Goal: Information Seeking & Learning: Learn about a topic

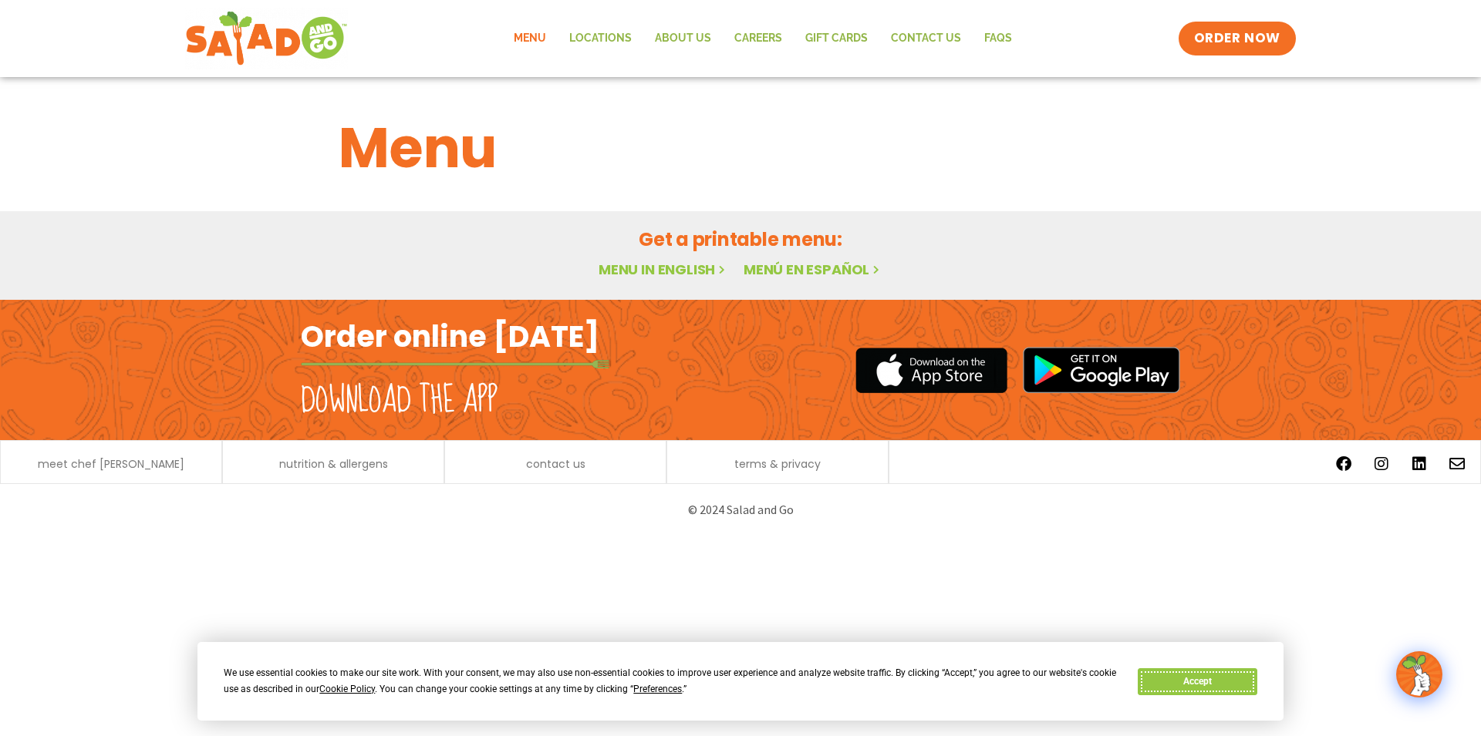
click at [1215, 683] on button "Accept" at bounding box center [1197, 682] width 119 height 27
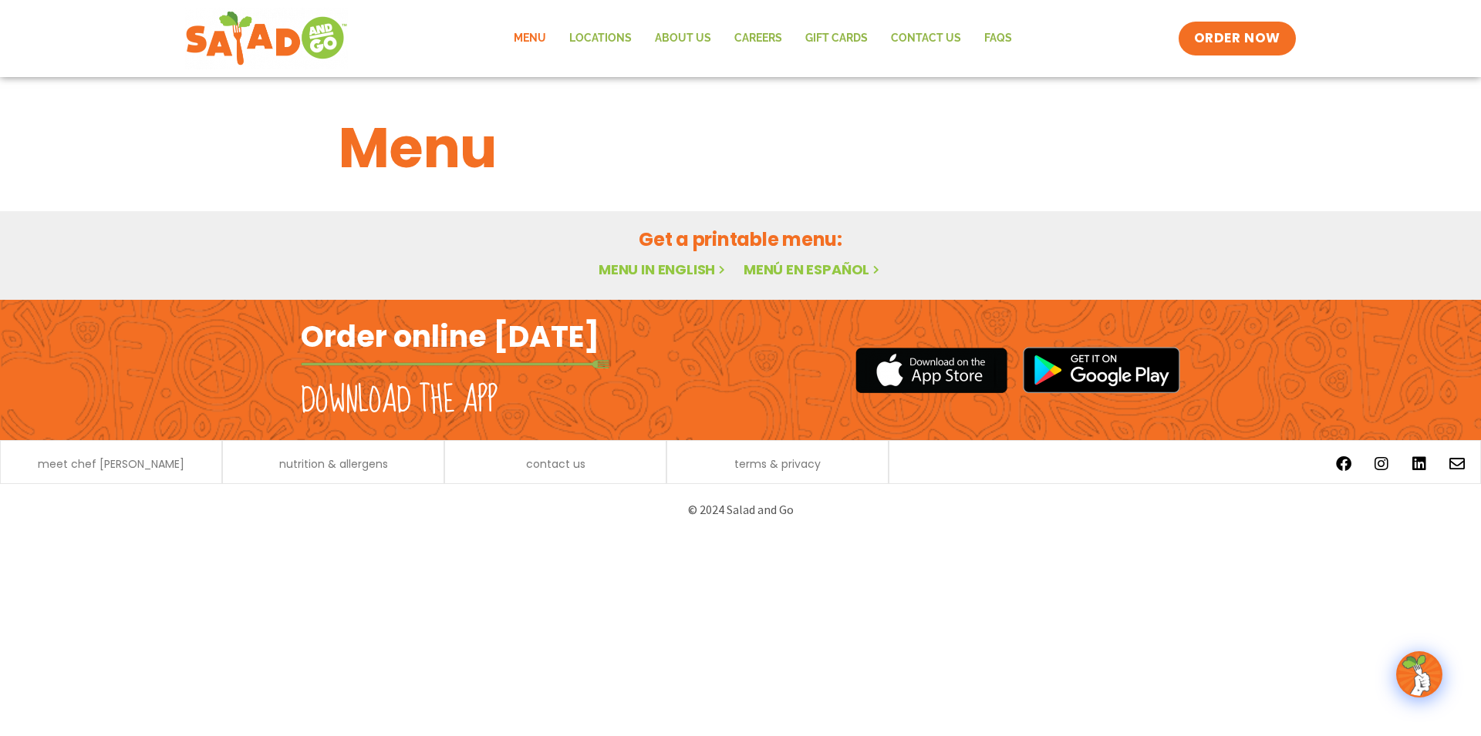
click at [529, 39] on link "Menu" at bounding box center [530, 38] width 56 height 35
click at [281, 55] on img at bounding box center [267, 39] width 146 height 56
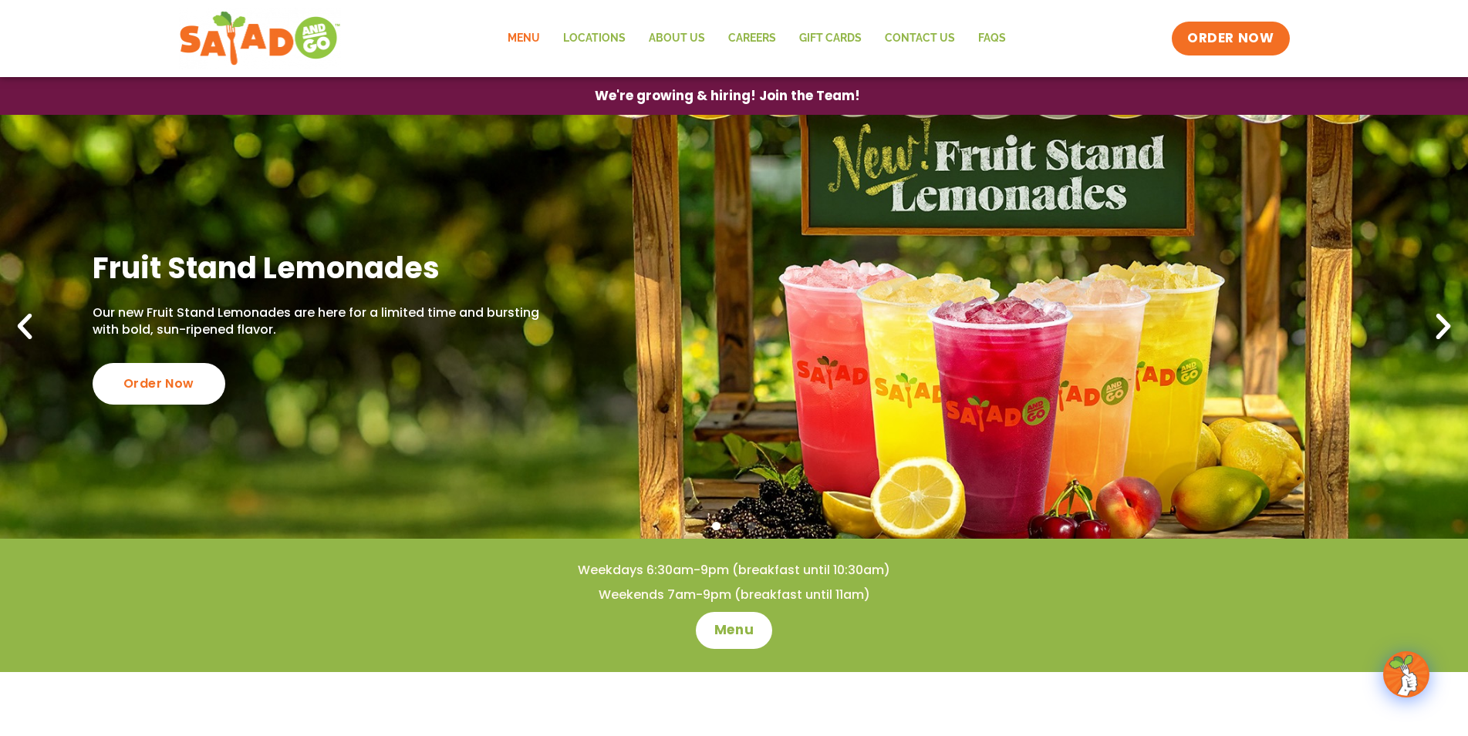
click at [534, 29] on link "Menu" at bounding box center [524, 38] width 56 height 35
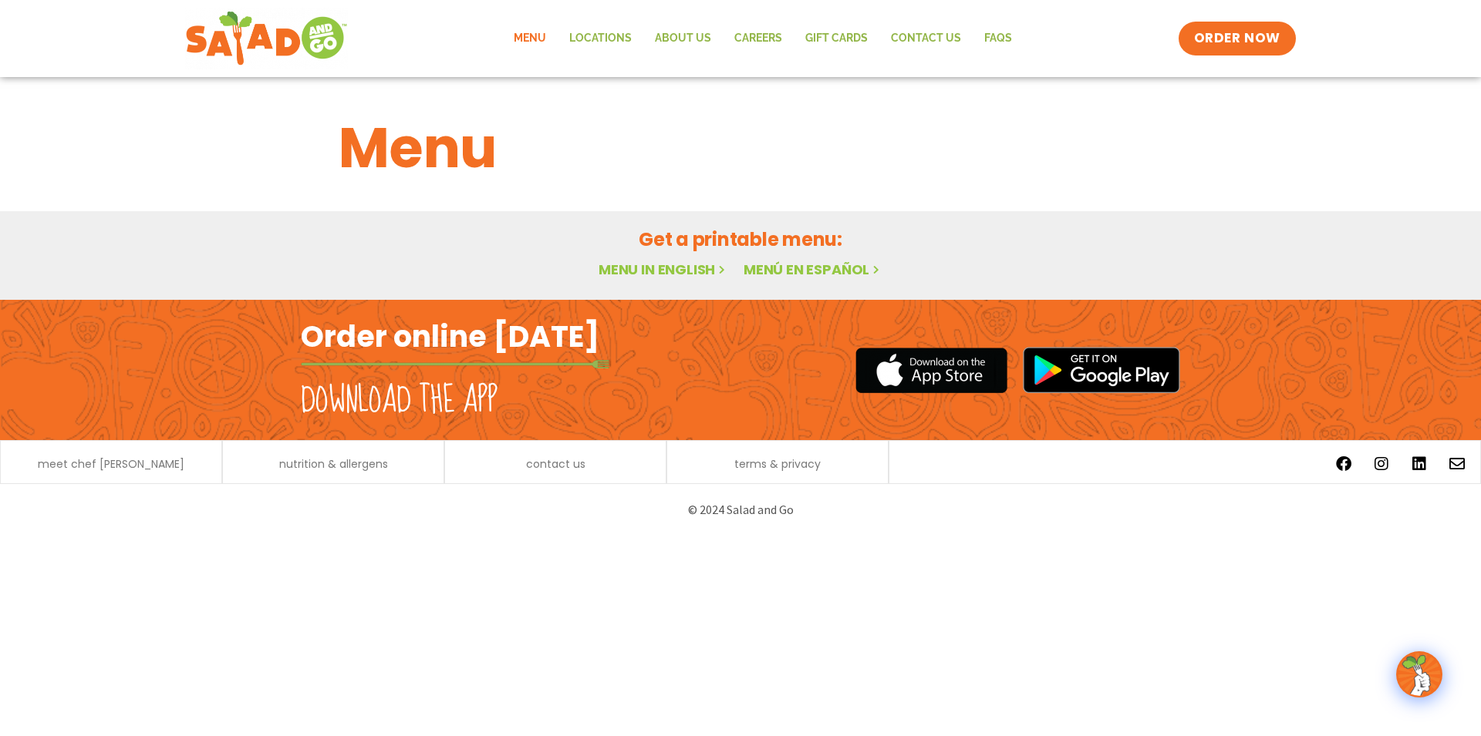
click at [644, 262] on link "Menu in English" at bounding box center [663, 269] width 130 height 19
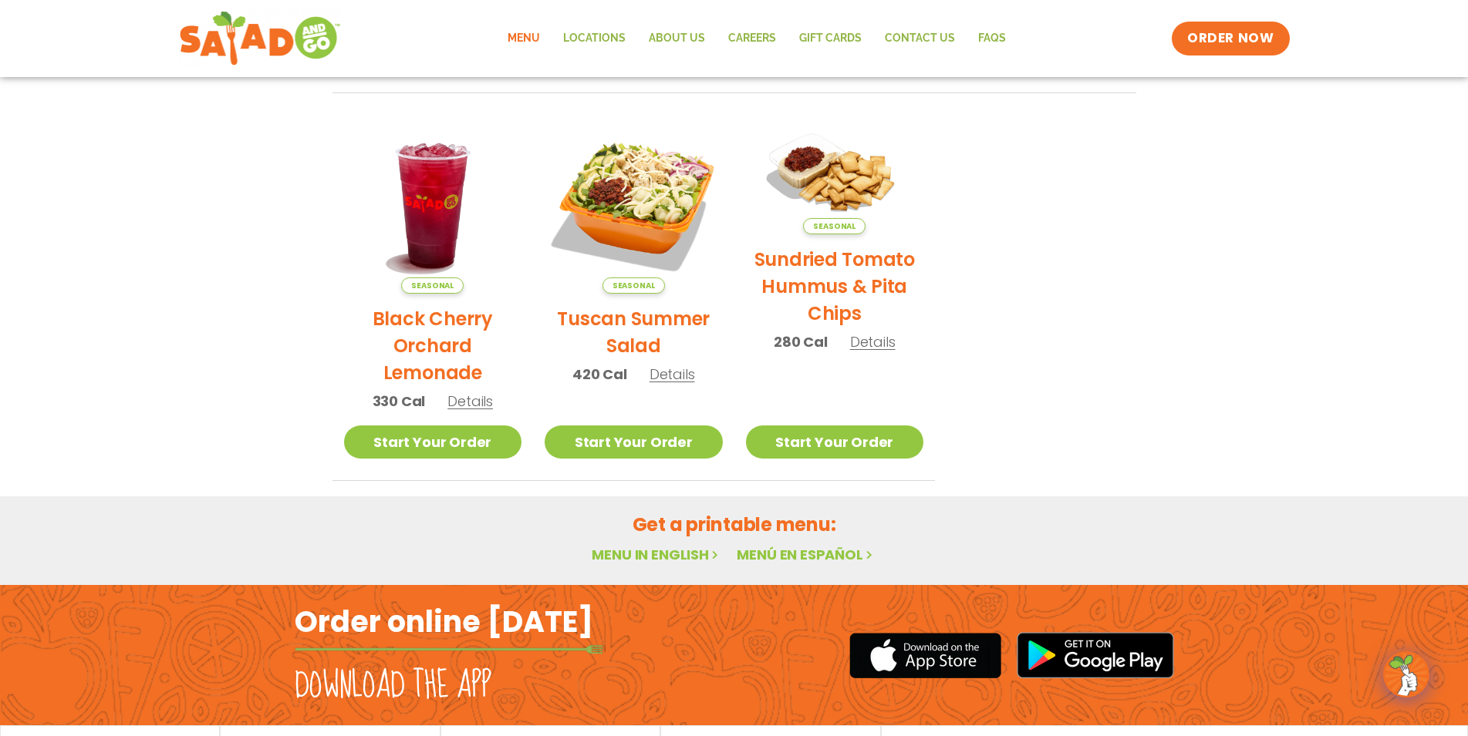
scroll to position [236, 0]
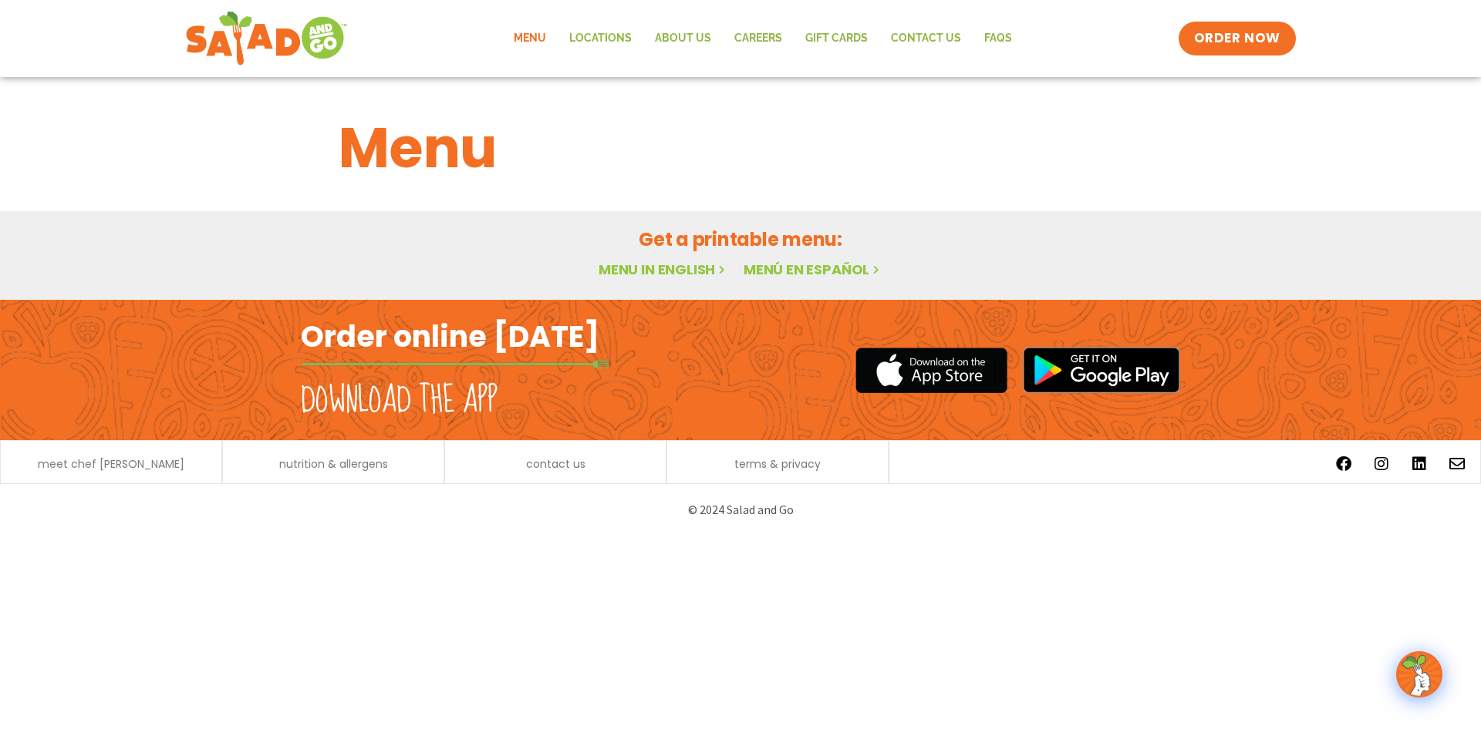
click at [641, 268] on link "Menu in English" at bounding box center [663, 269] width 130 height 19
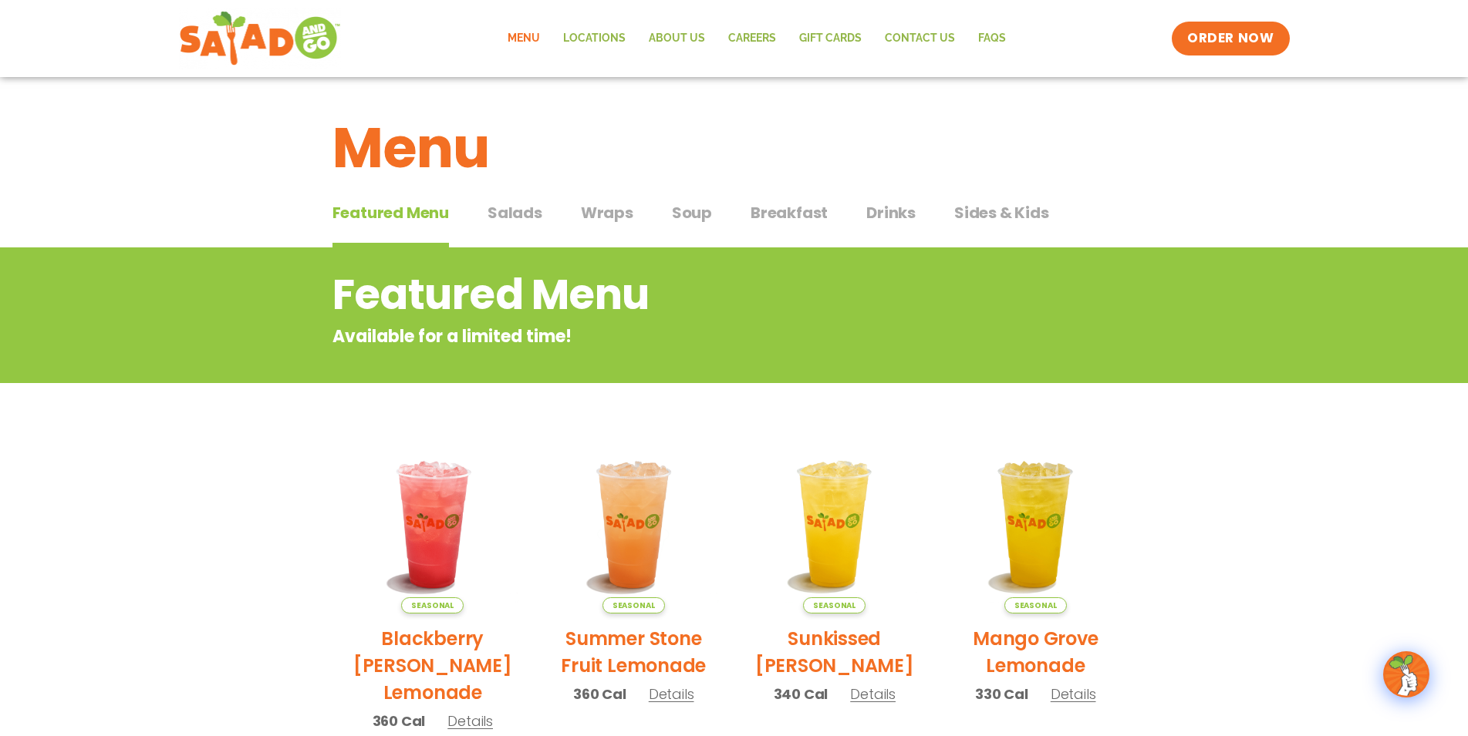
click at [878, 211] on span "Drinks" at bounding box center [890, 212] width 49 height 23
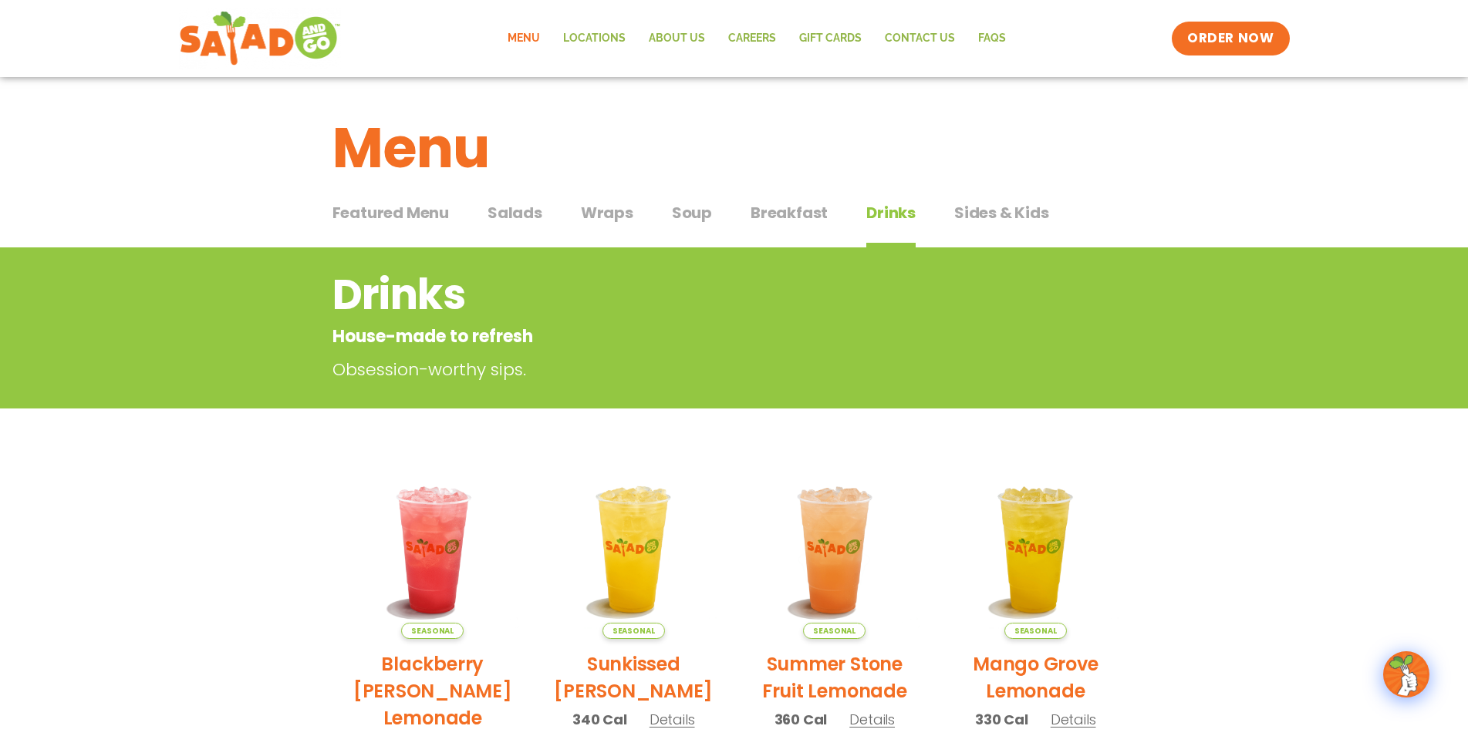
click at [537, 42] on link "Menu" at bounding box center [524, 38] width 56 height 35
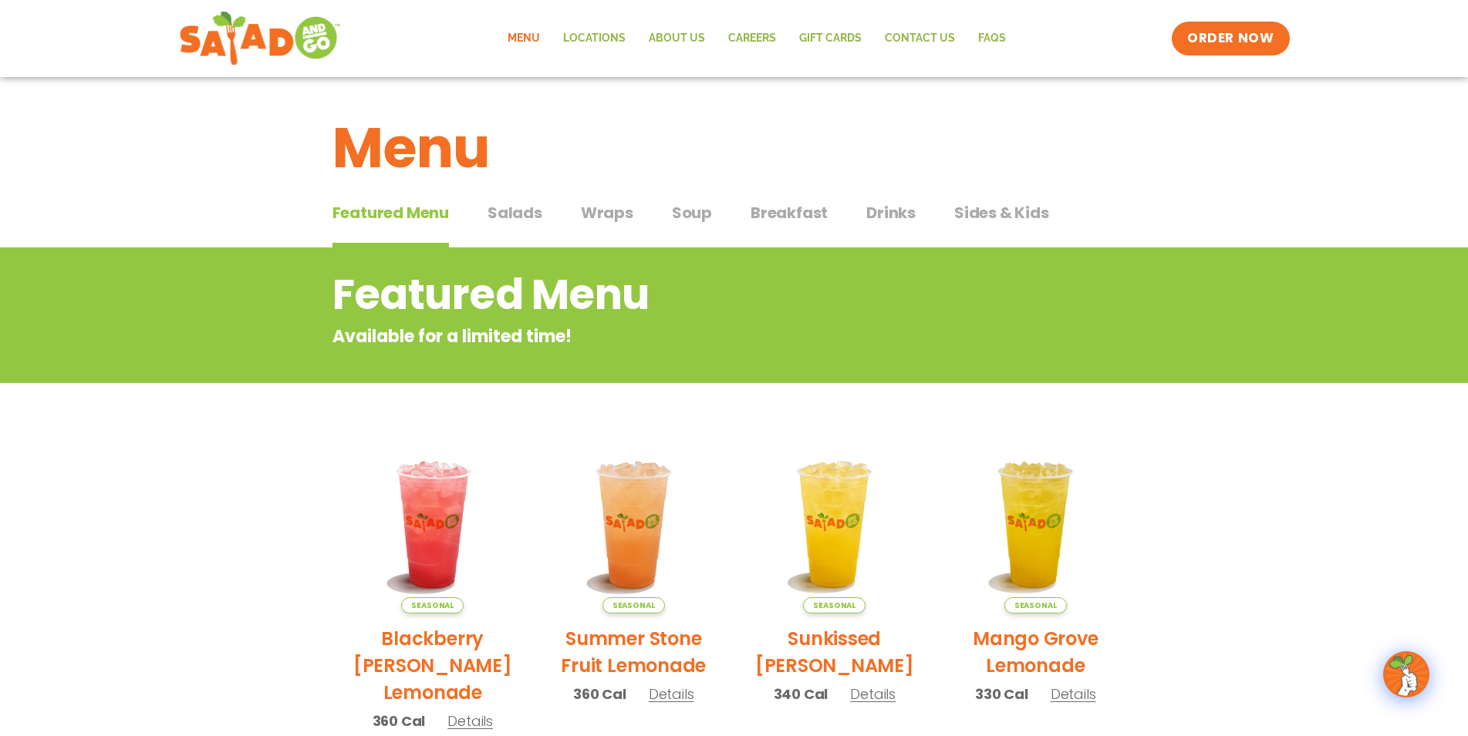
click at [514, 214] on span "Salads" at bounding box center [514, 212] width 55 height 23
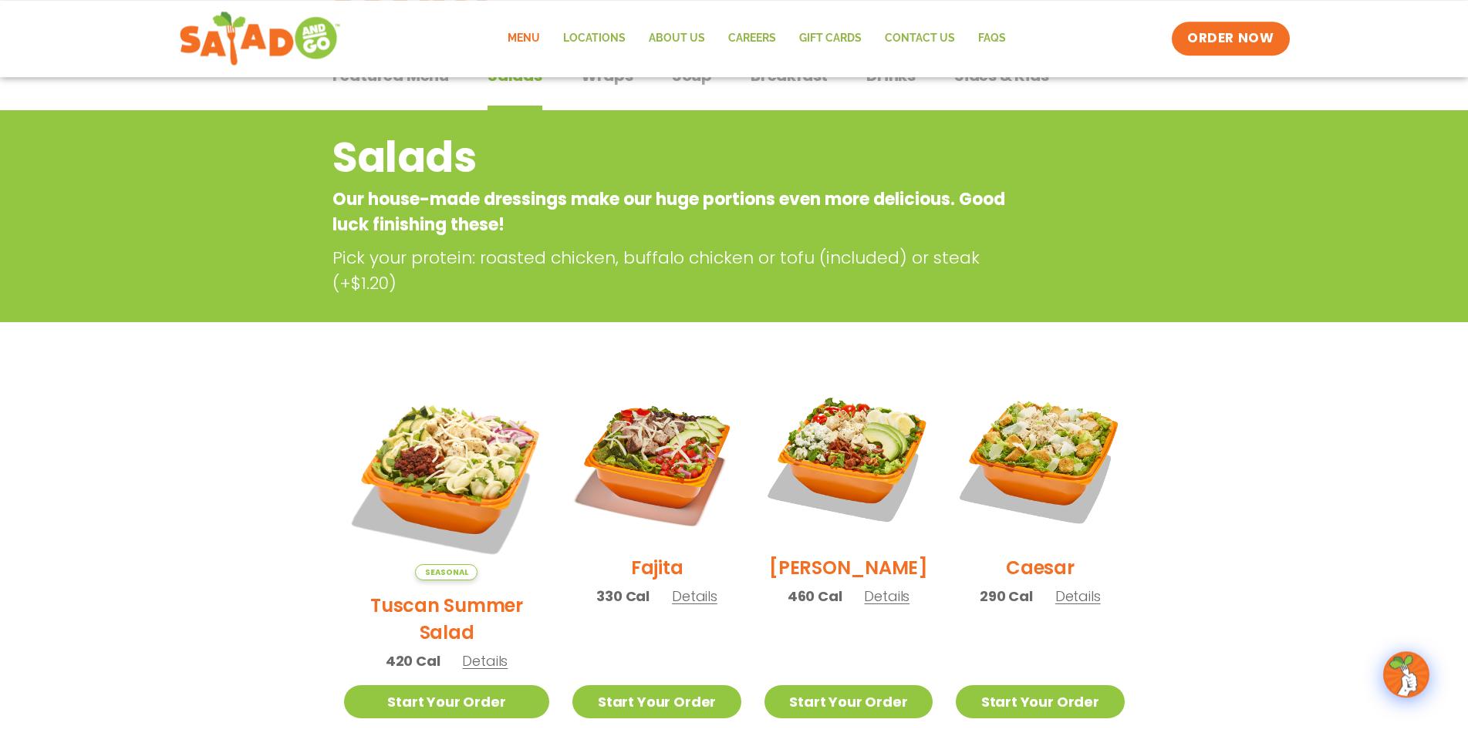
scroll to position [315, 0]
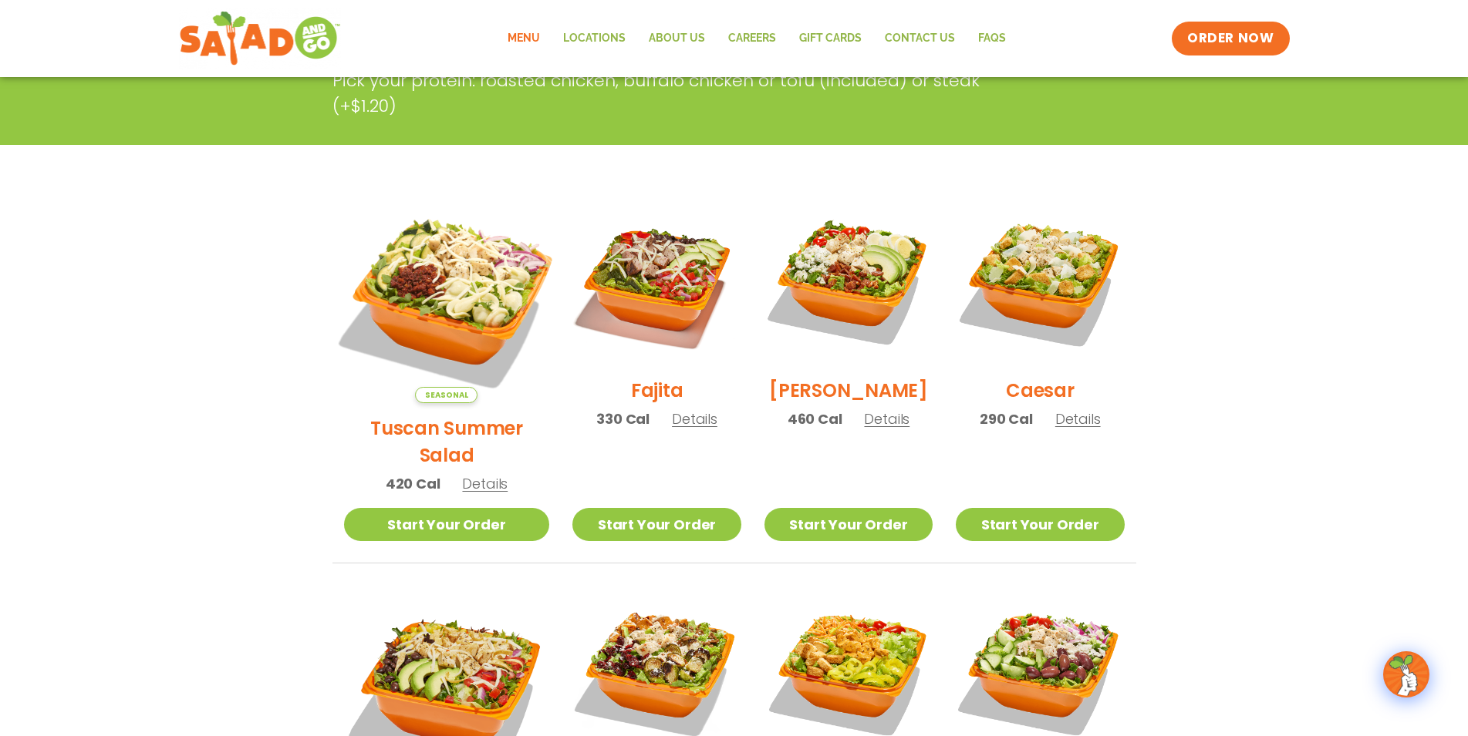
click at [465, 282] on img at bounding box center [445, 300] width 241 height 241
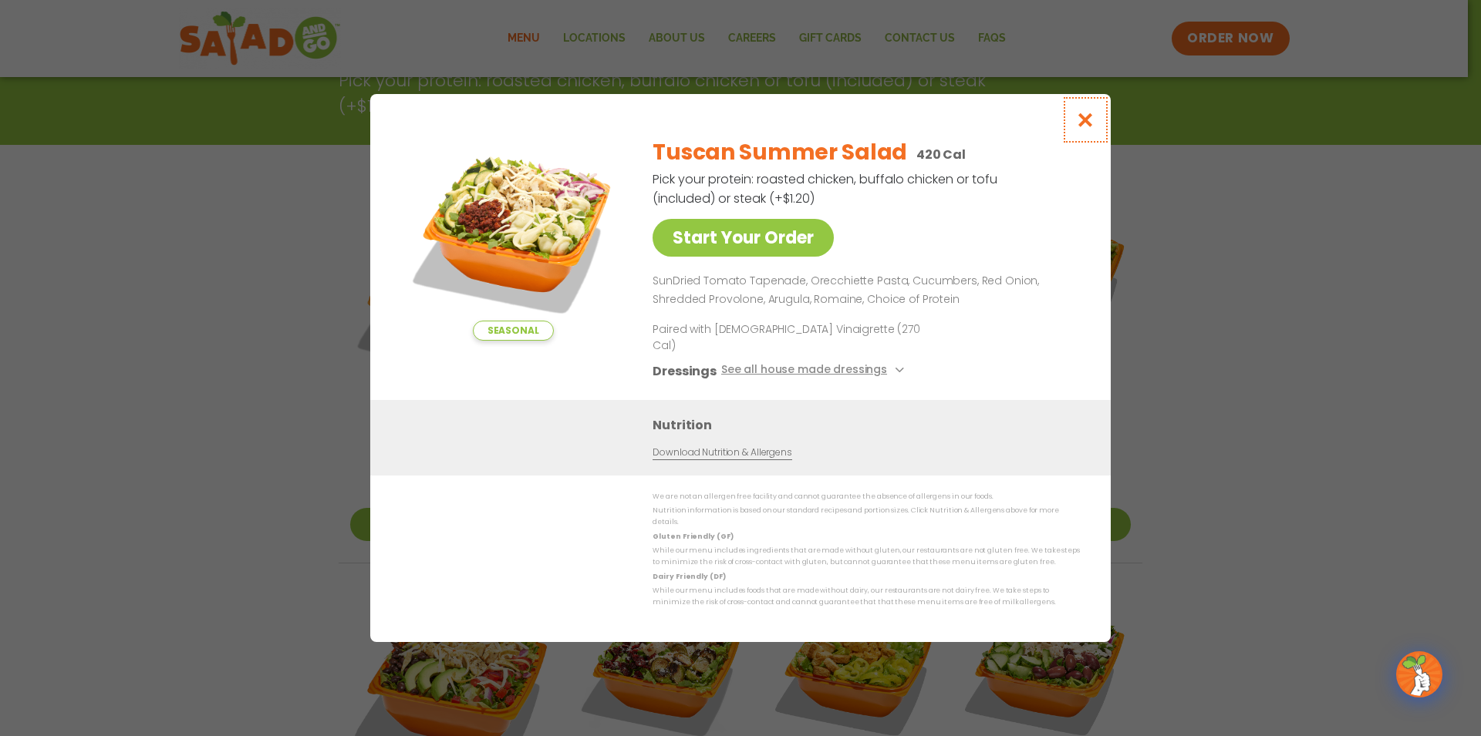
click at [1082, 128] on icon "Close modal" at bounding box center [1085, 120] width 19 height 16
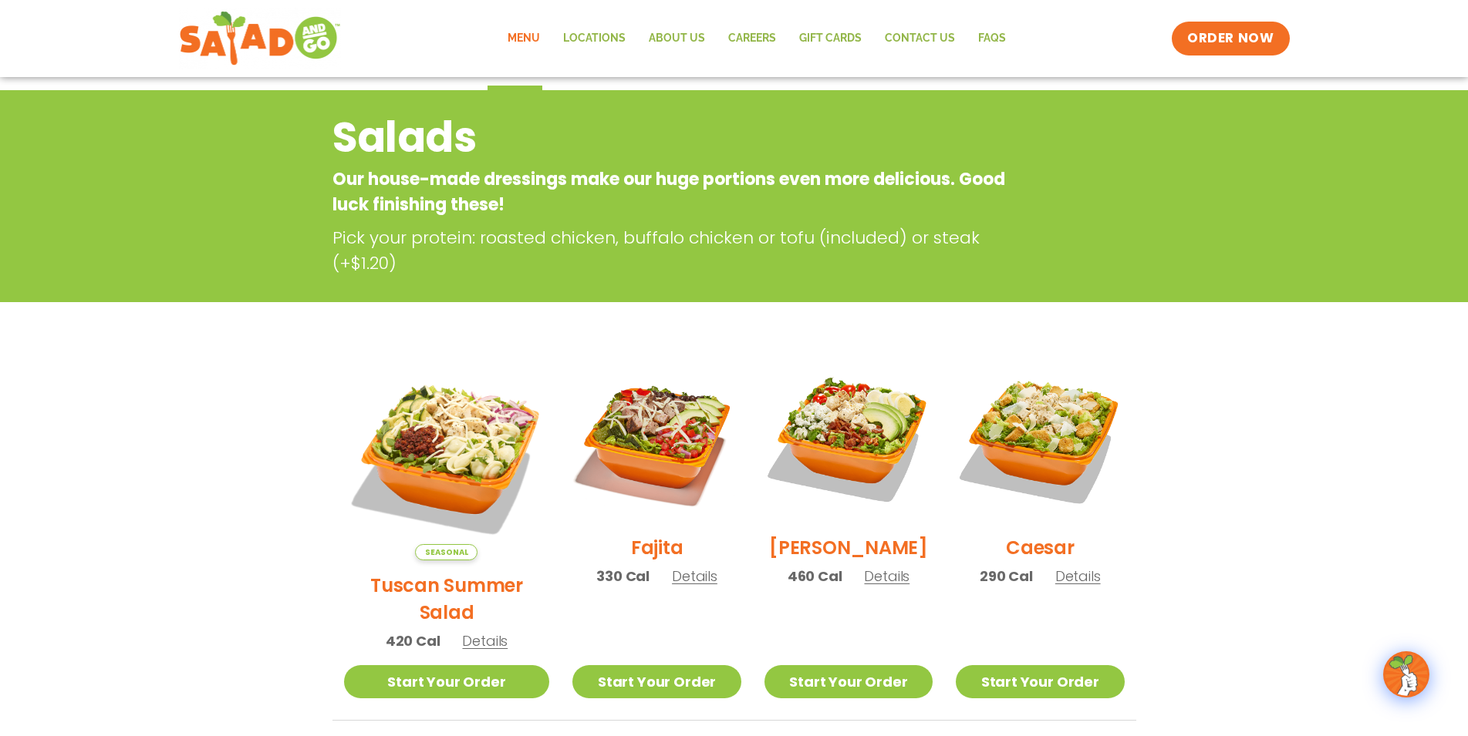
scroll to position [0, 0]
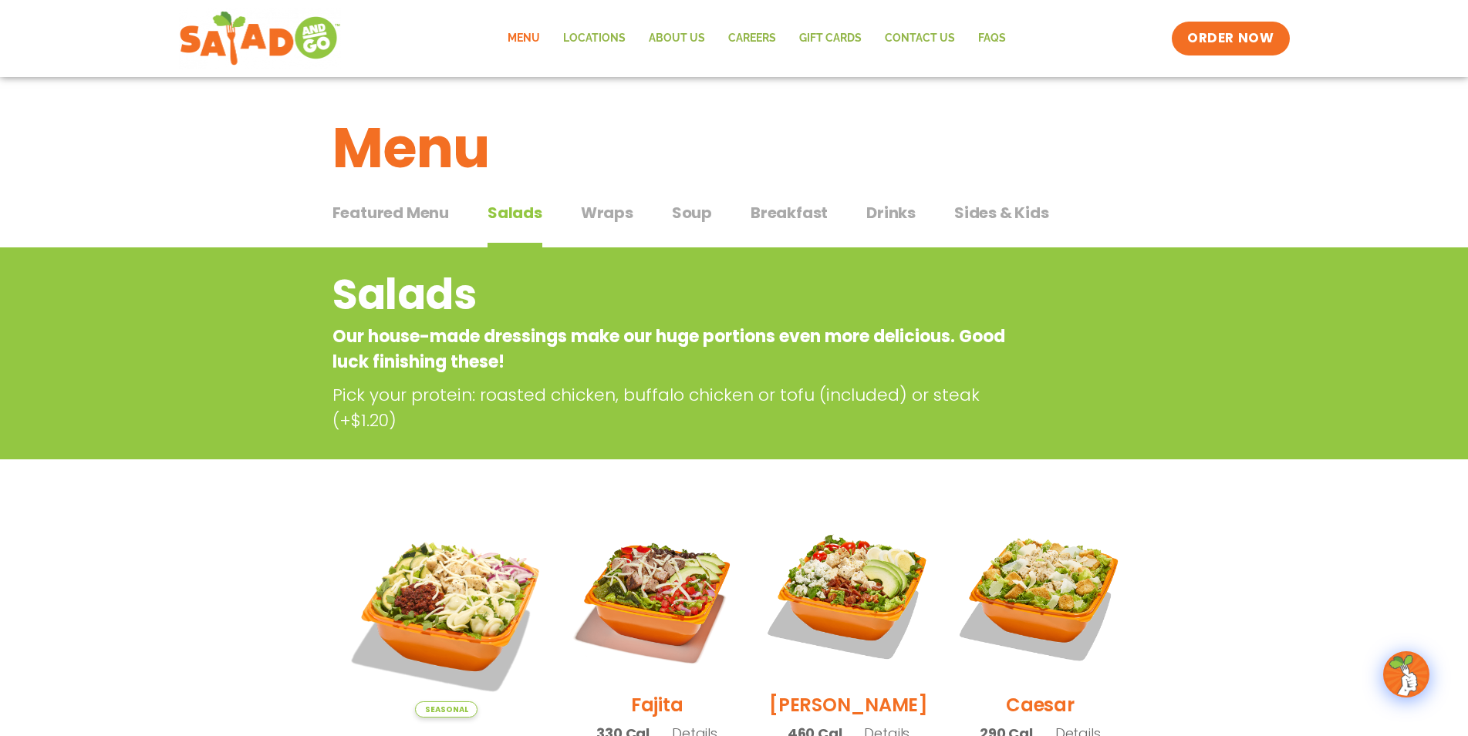
click at [591, 213] on span "Wraps" at bounding box center [607, 212] width 52 height 23
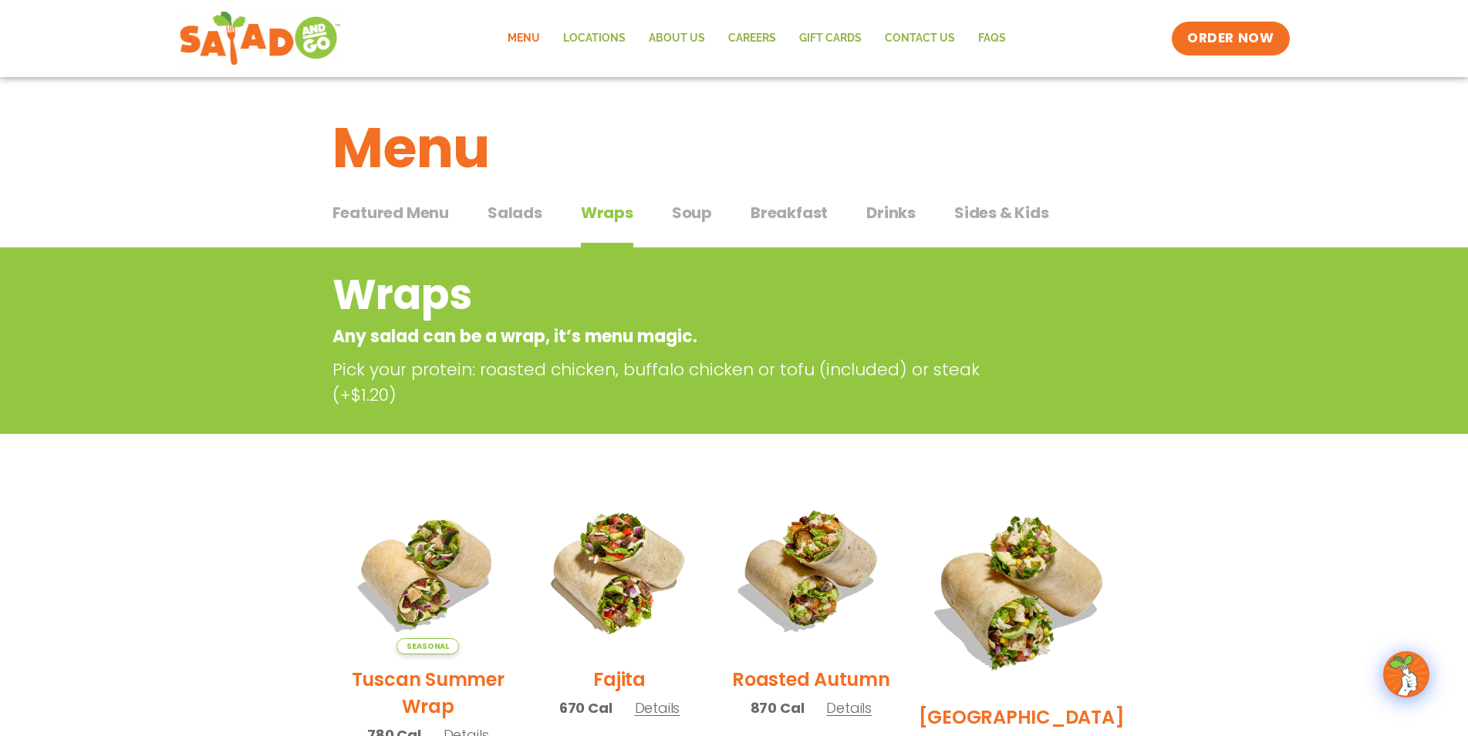
click at [516, 214] on span "Salads" at bounding box center [514, 212] width 55 height 23
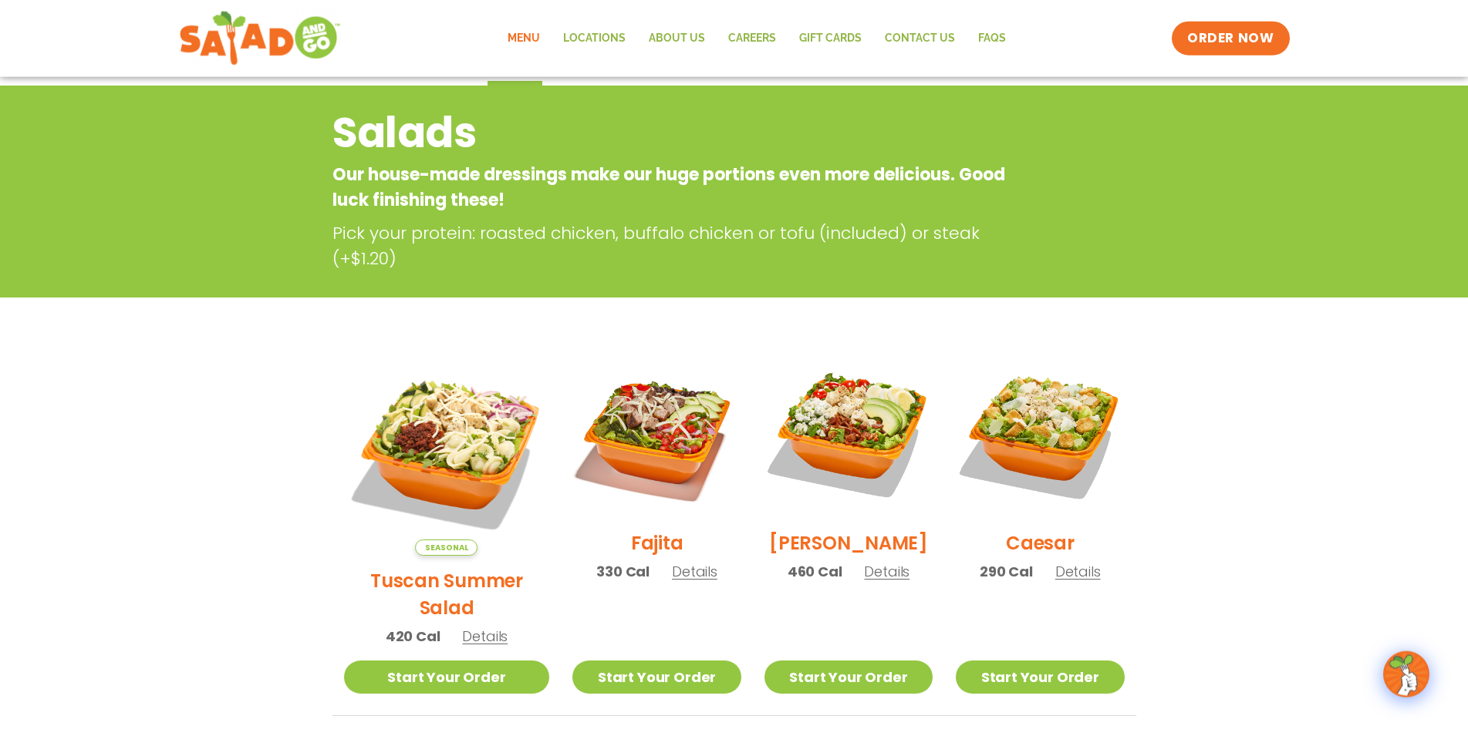
scroll to position [79, 0]
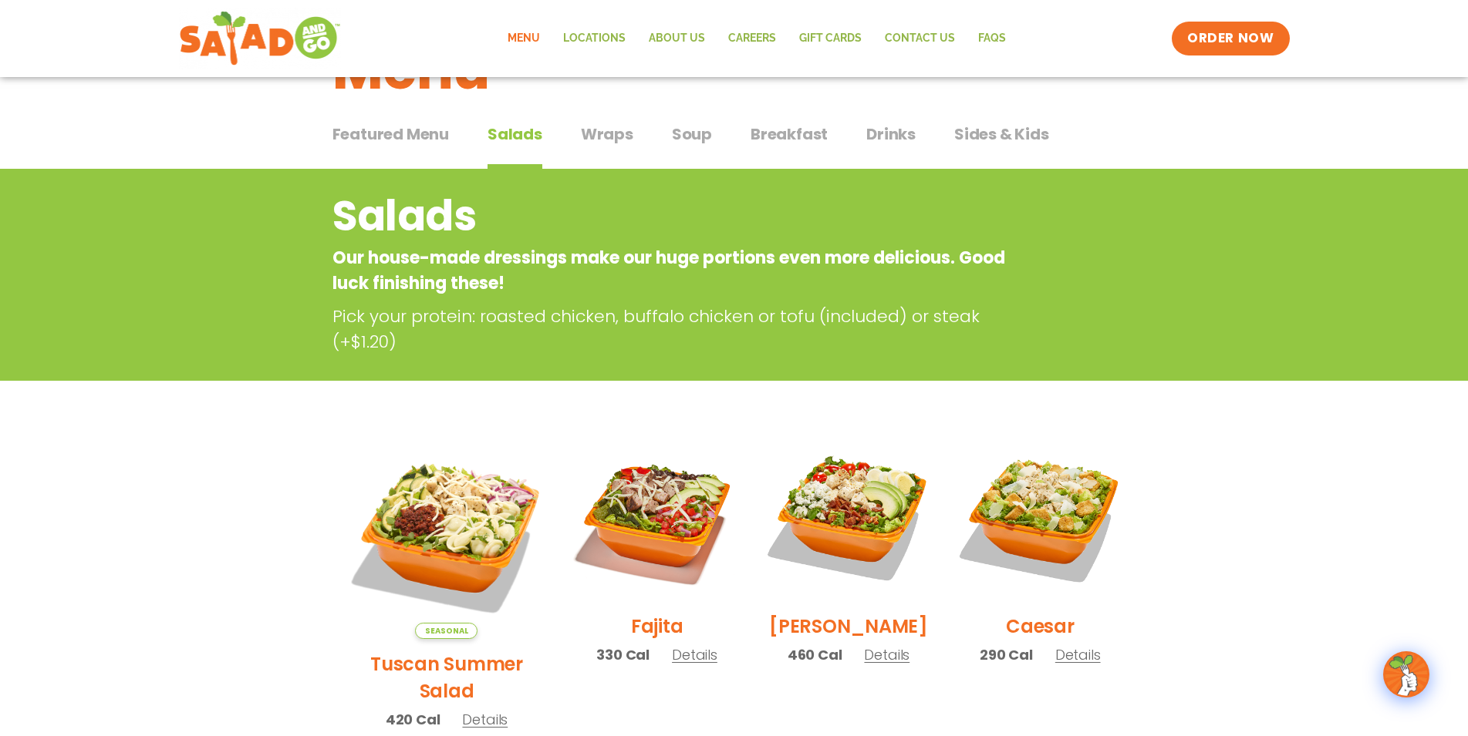
click at [608, 130] on span "Wraps" at bounding box center [607, 134] width 52 height 23
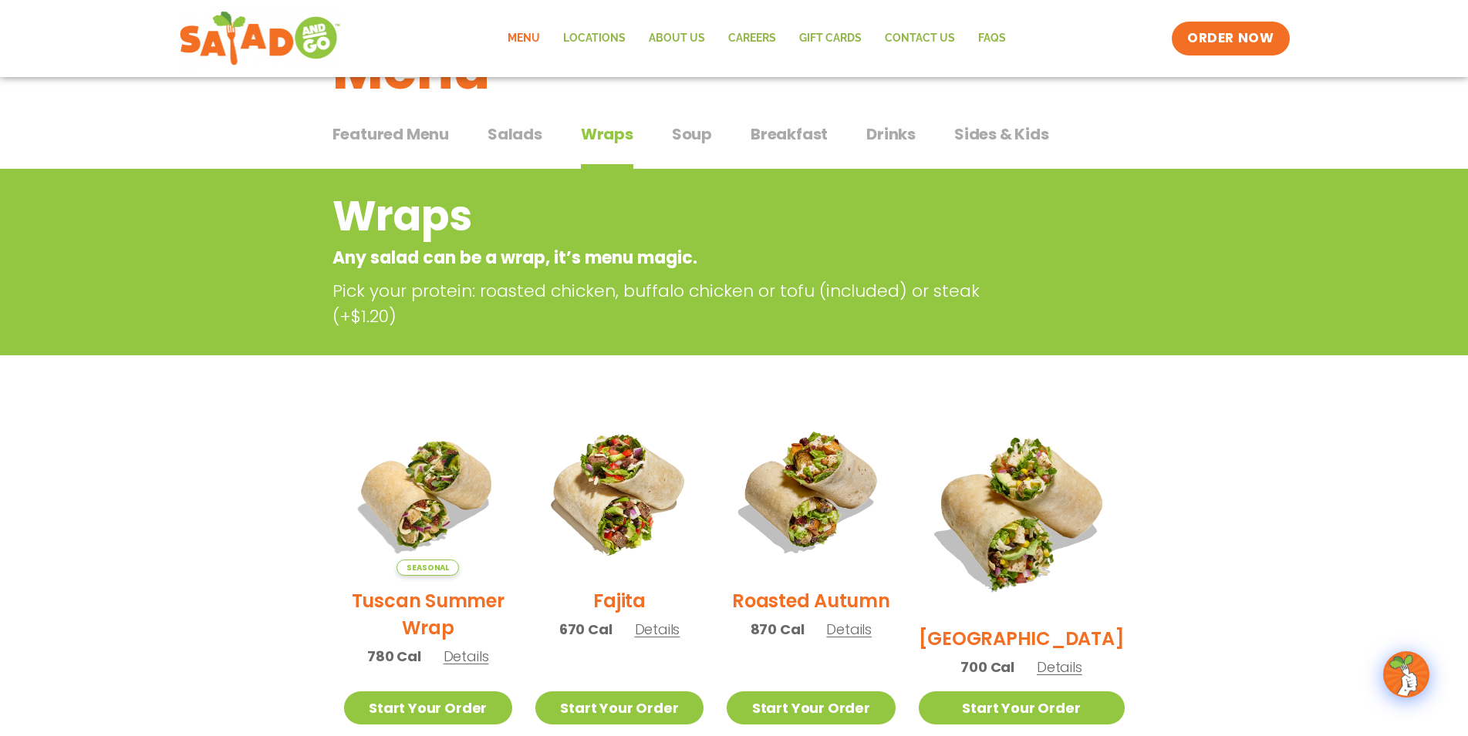
click at [695, 125] on span "Soup" at bounding box center [692, 134] width 40 height 23
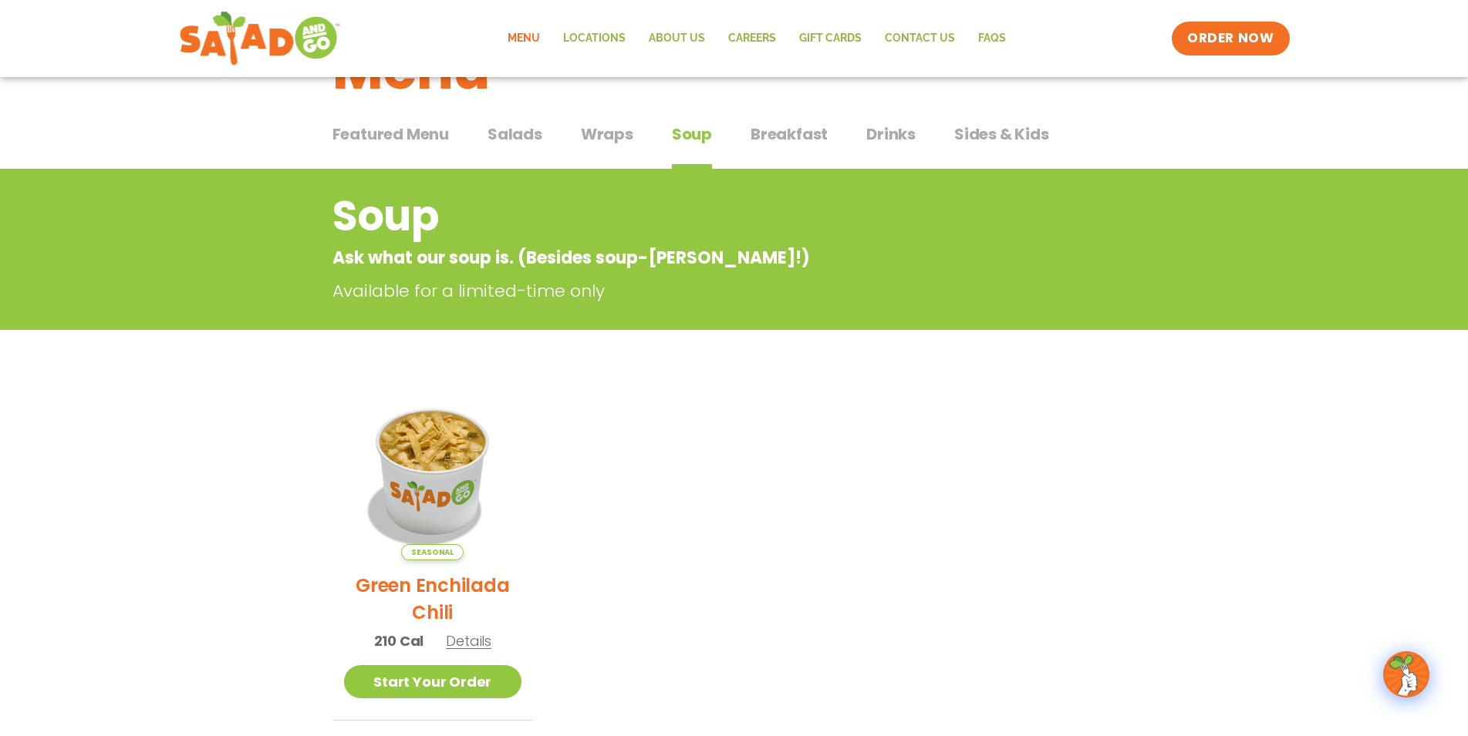
click at [806, 138] on span "Breakfast" at bounding box center [788, 134] width 77 height 23
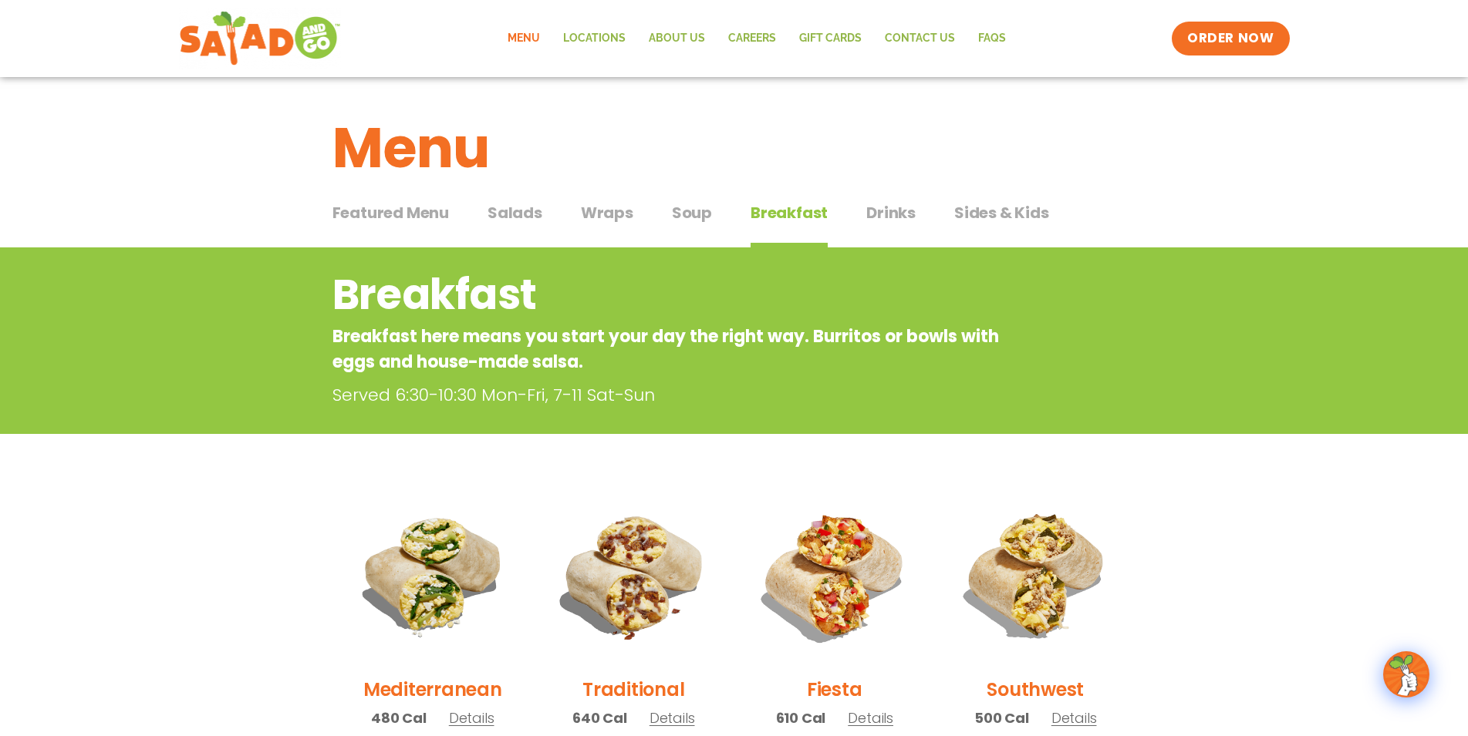
click at [979, 211] on span "Sides & Kids" at bounding box center [1001, 212] width 95 height 23
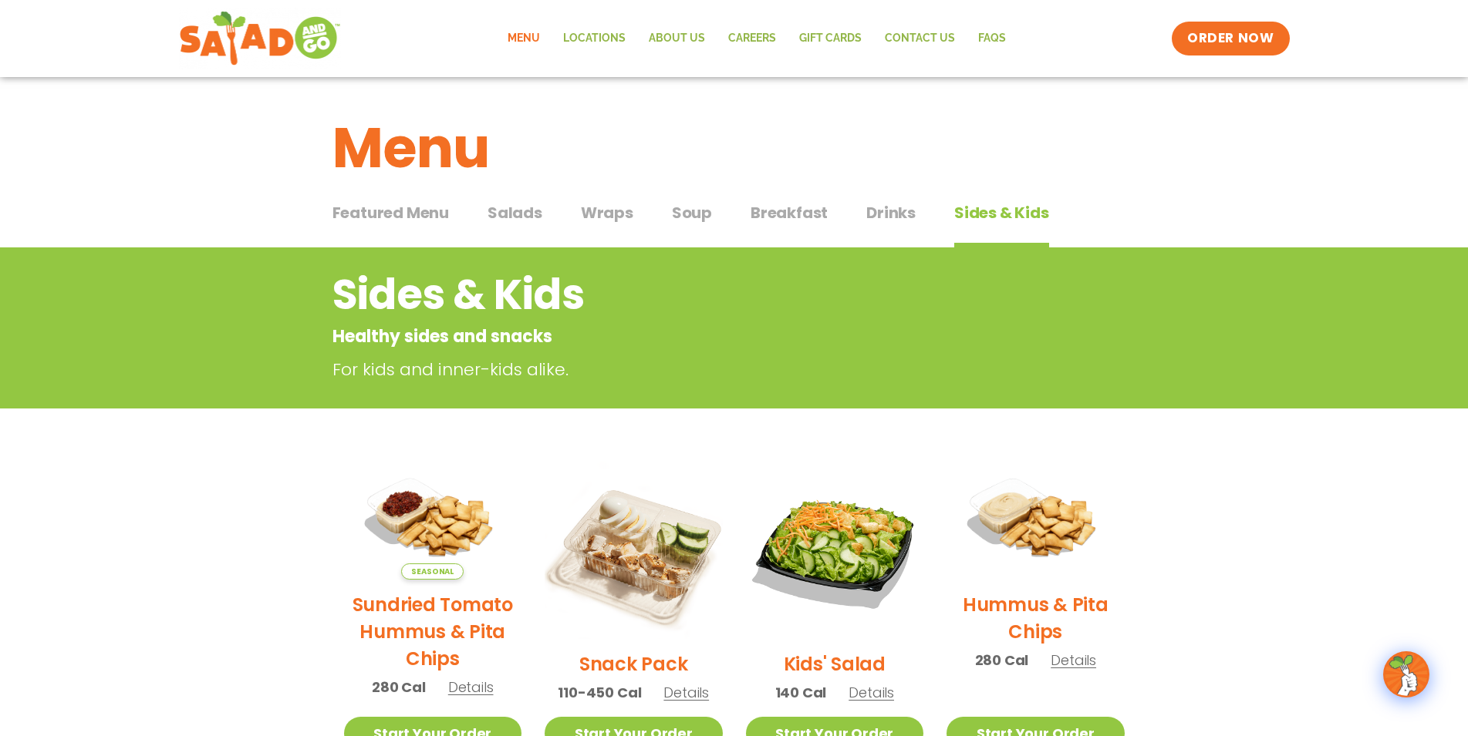
click at [534, 206] on span "Salads" at bounding box center [514, 212] width 55 height 23
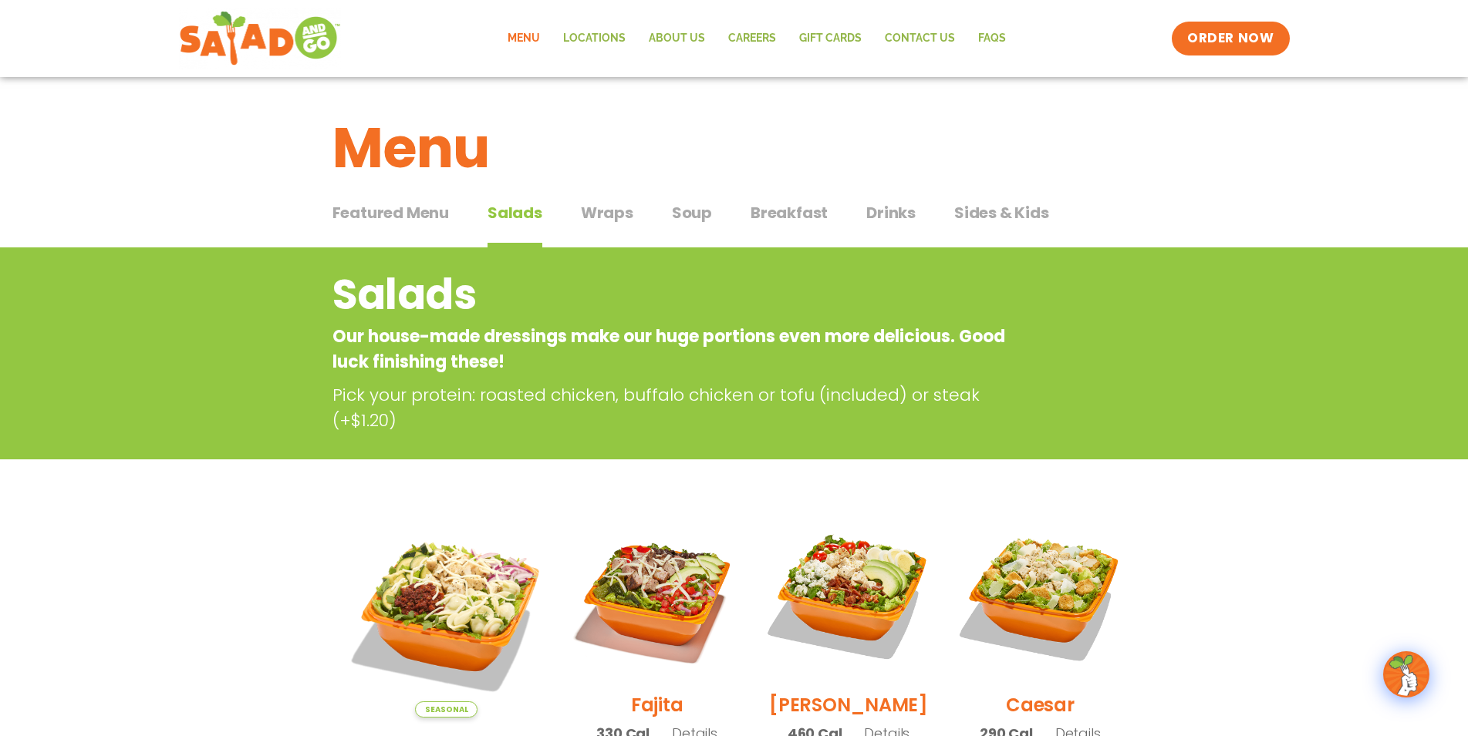
click at [523, 207] on span "Salads" at bounding box center [514, 212] width 55 height 23
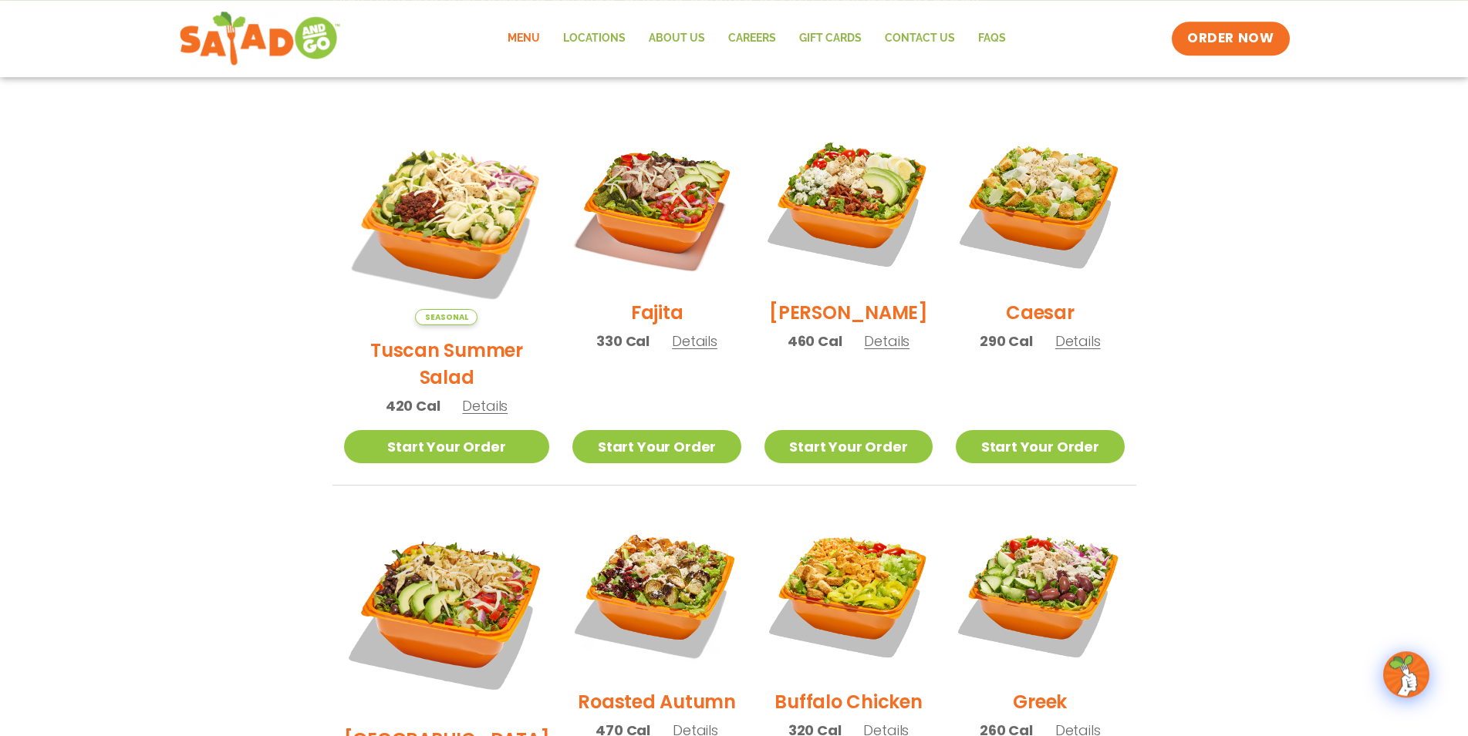
scroll to position [393, 0]
